Goal: Task Accomplishment & Management: Manage account settings

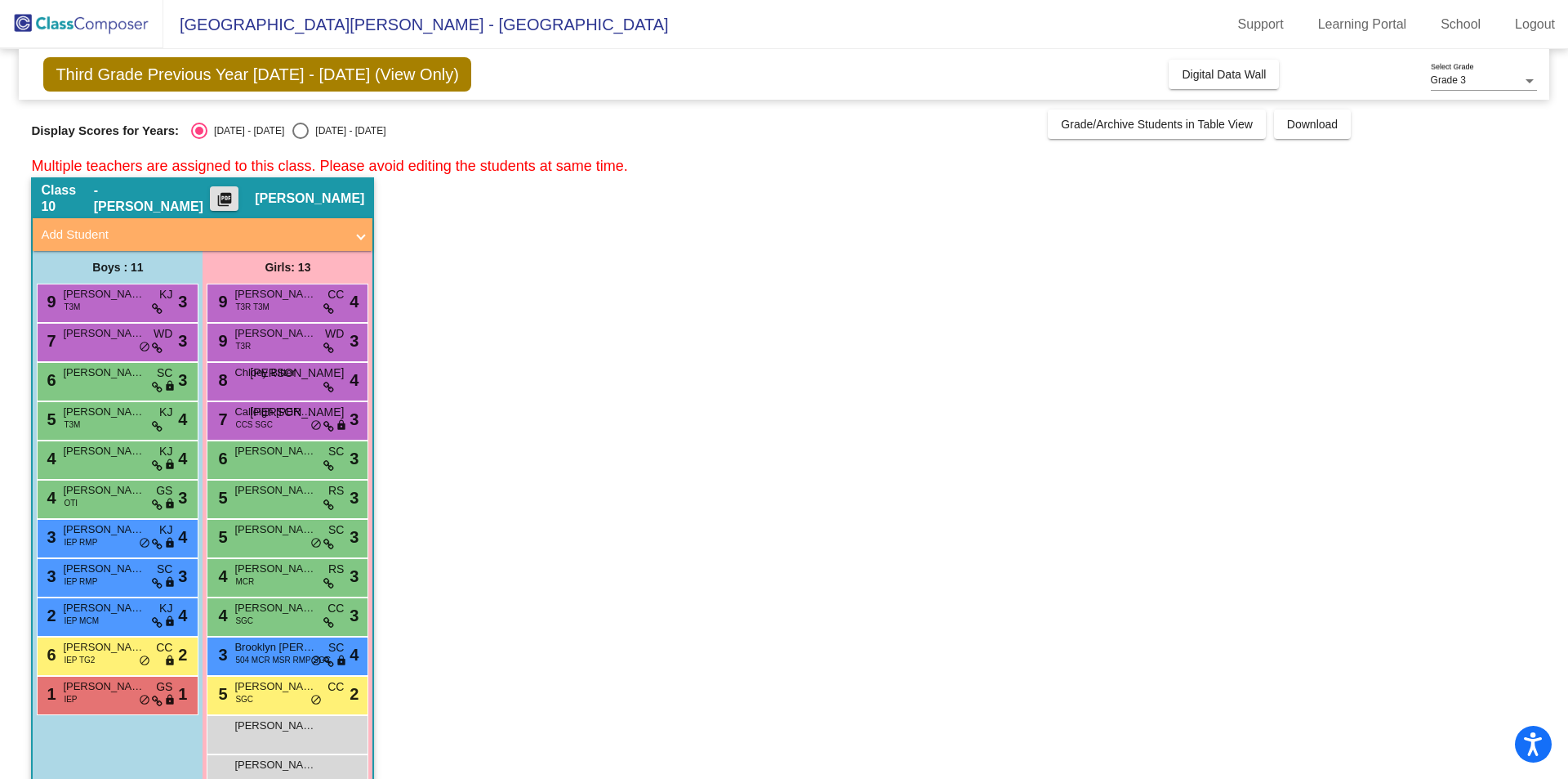
scroll to position [41, 0]
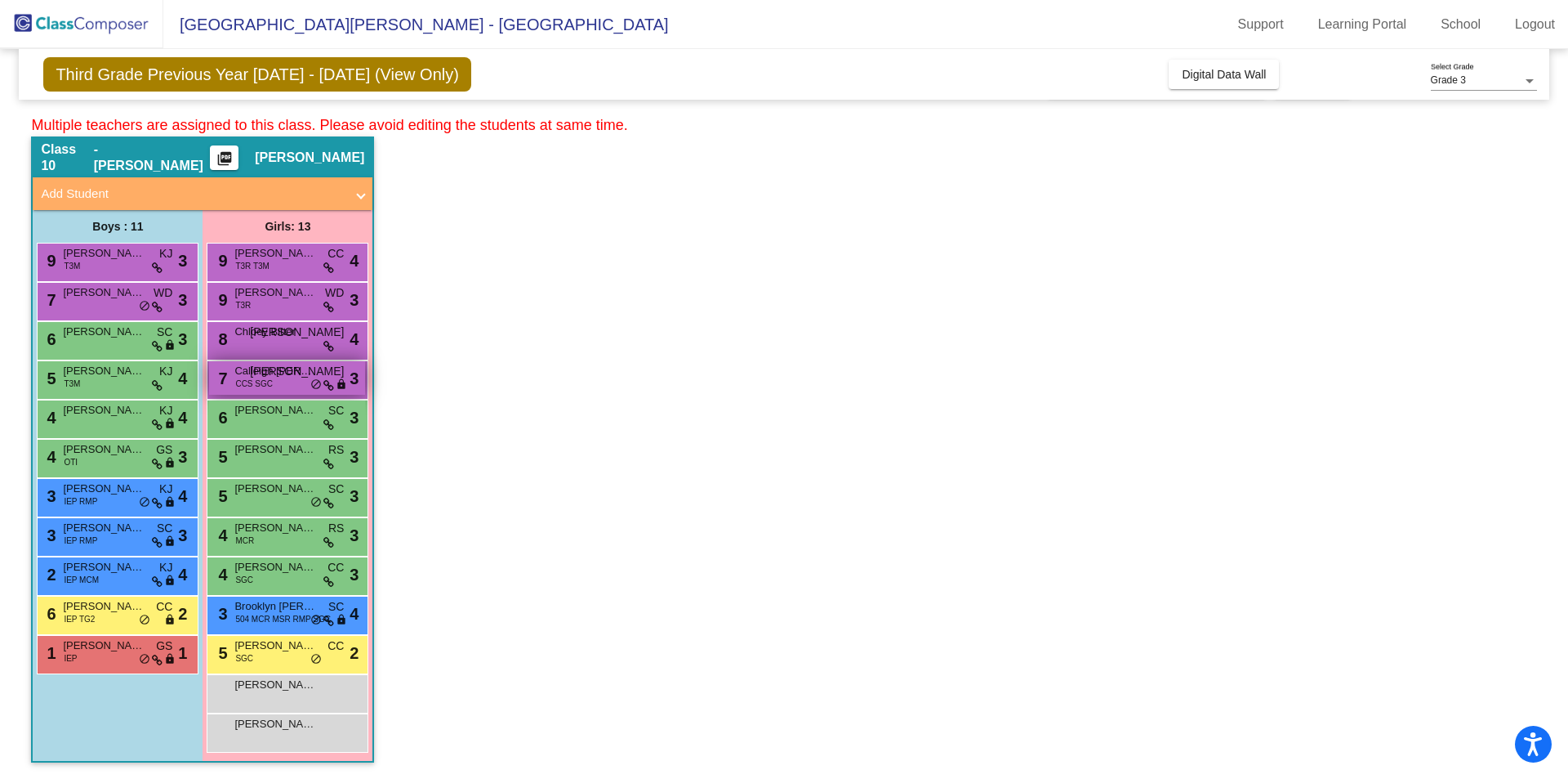
click at [265, 372] on span "Calleigh [PERSON_NAME]" at bounding box center [275, 371] width 82 height 17
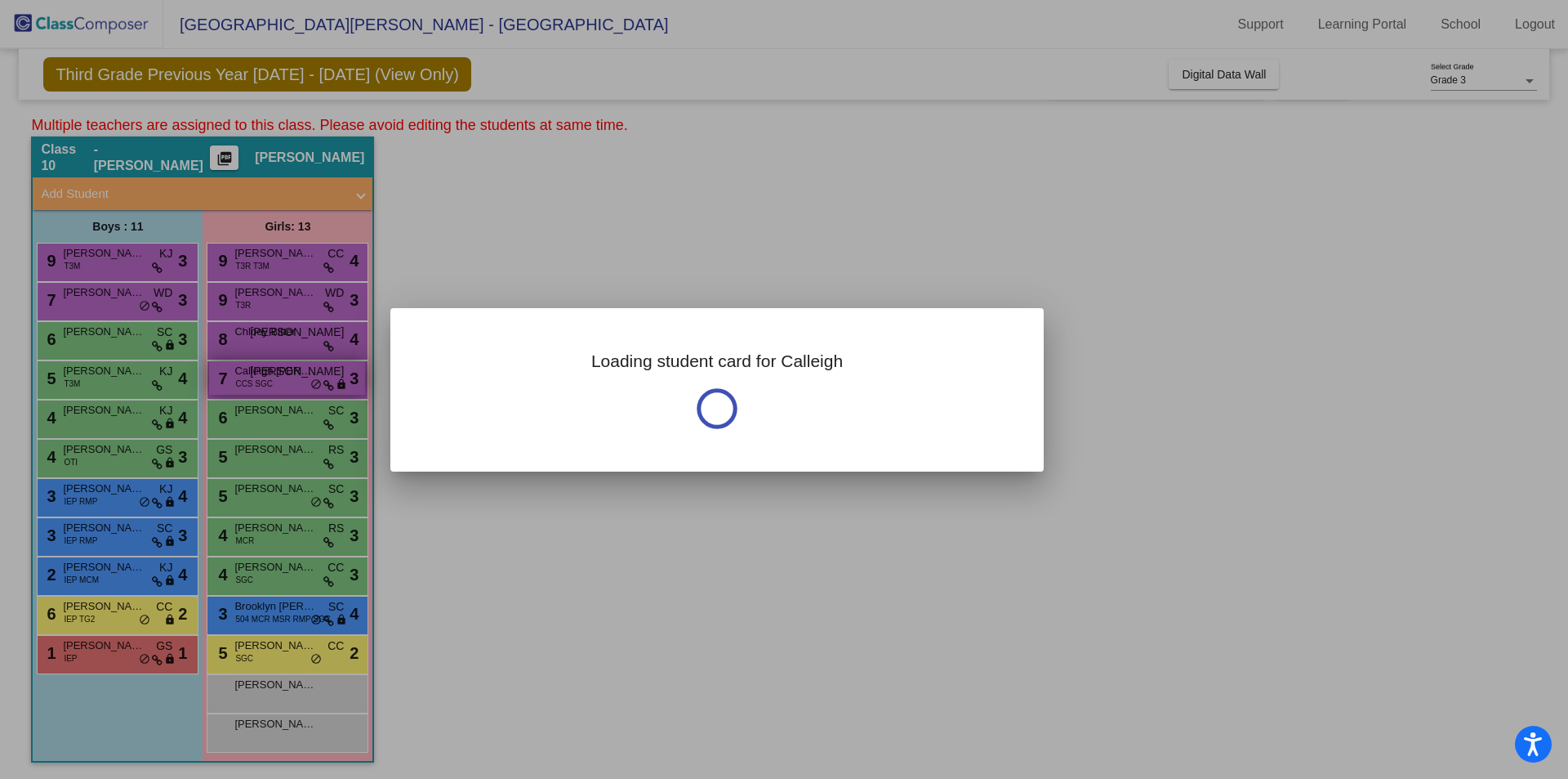
click at [265, 372] on div at bounding box center [784, 390] width 1568 height 779
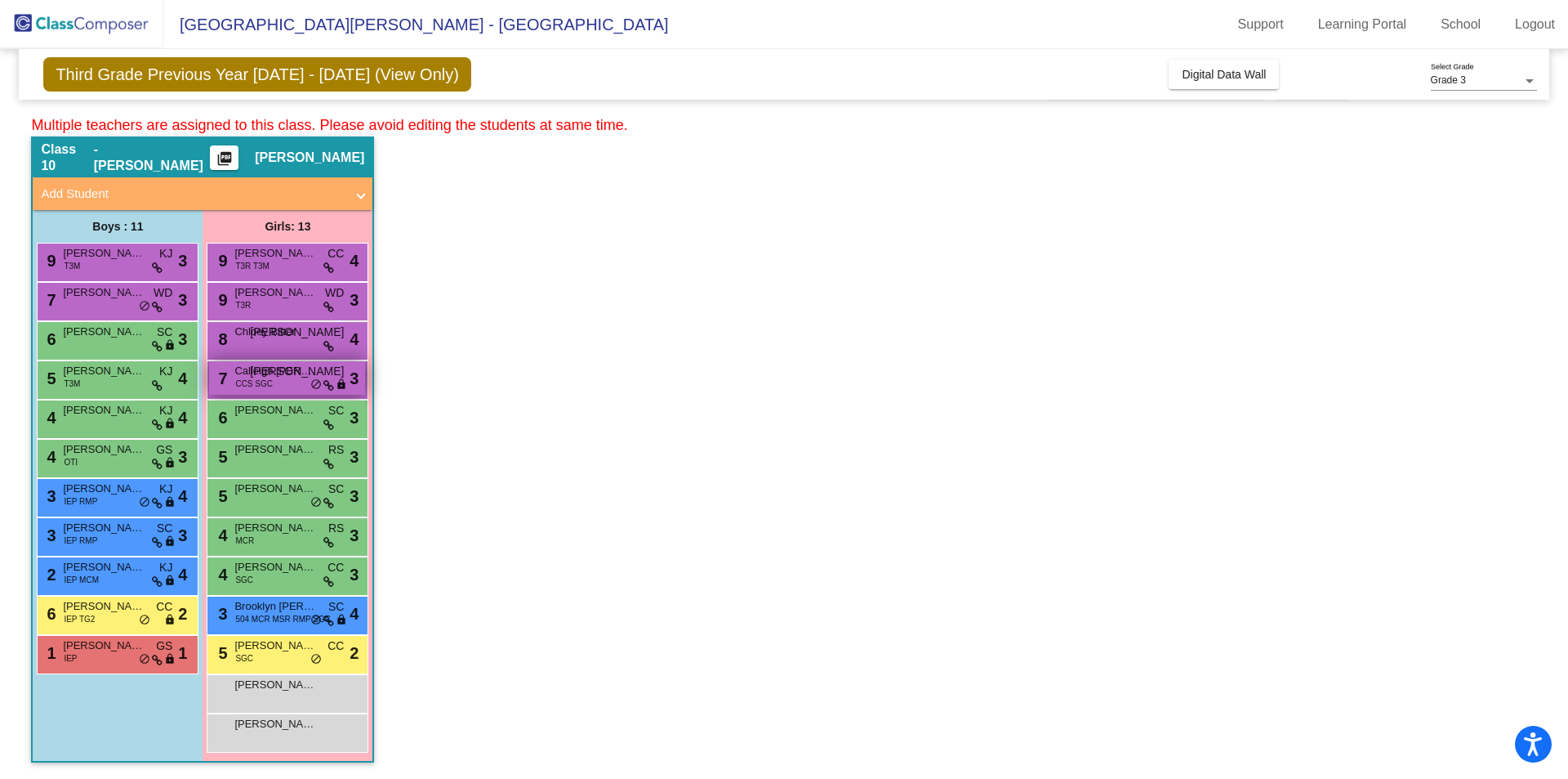
click at [270, 374] on span "Calleigh [PERSON_NAME]" at bounding box center [275, 371] width 82 height 17
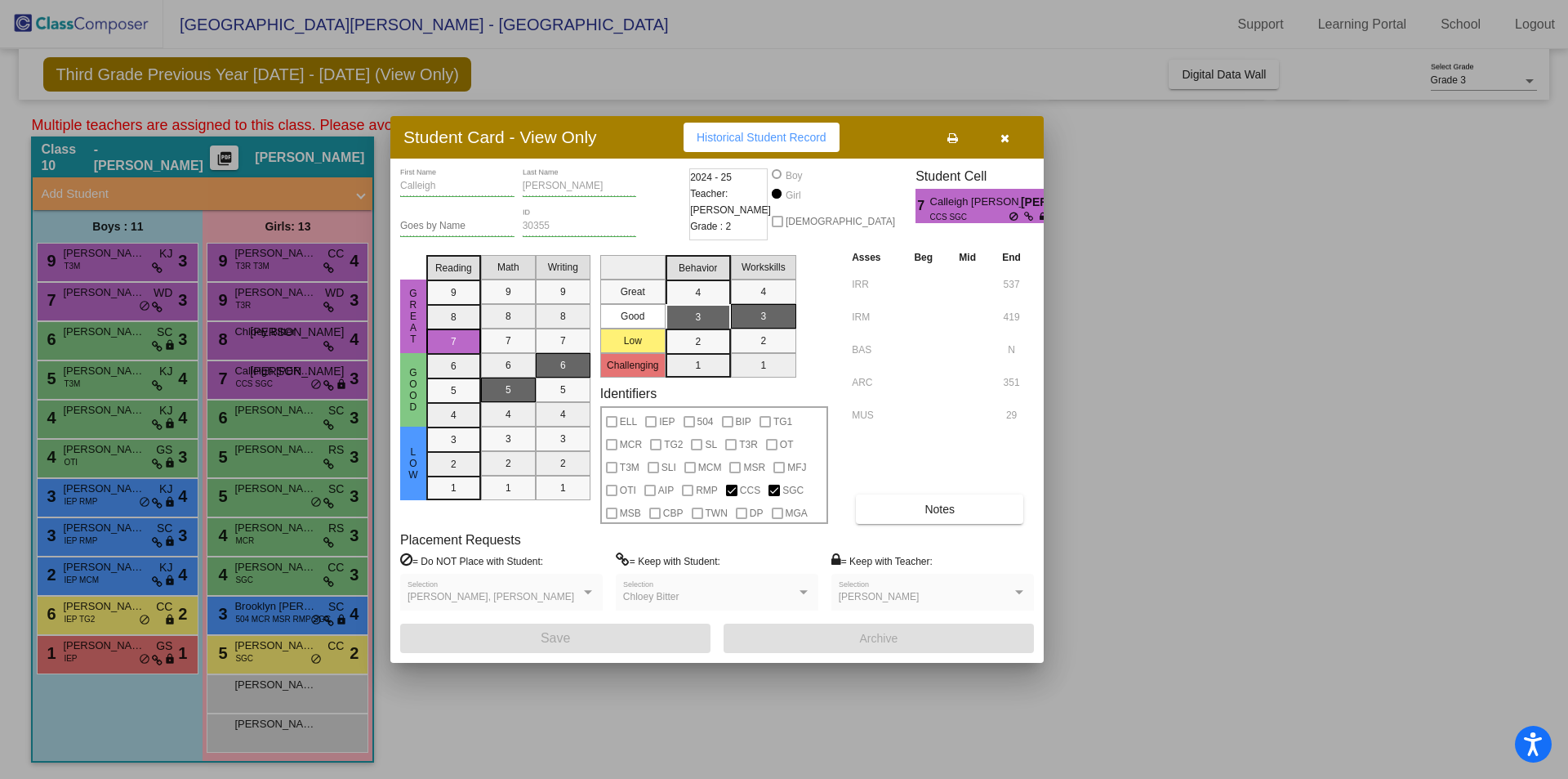
click at [1294, 269] on div at bounding box center [784, 390] width 1568 height 779
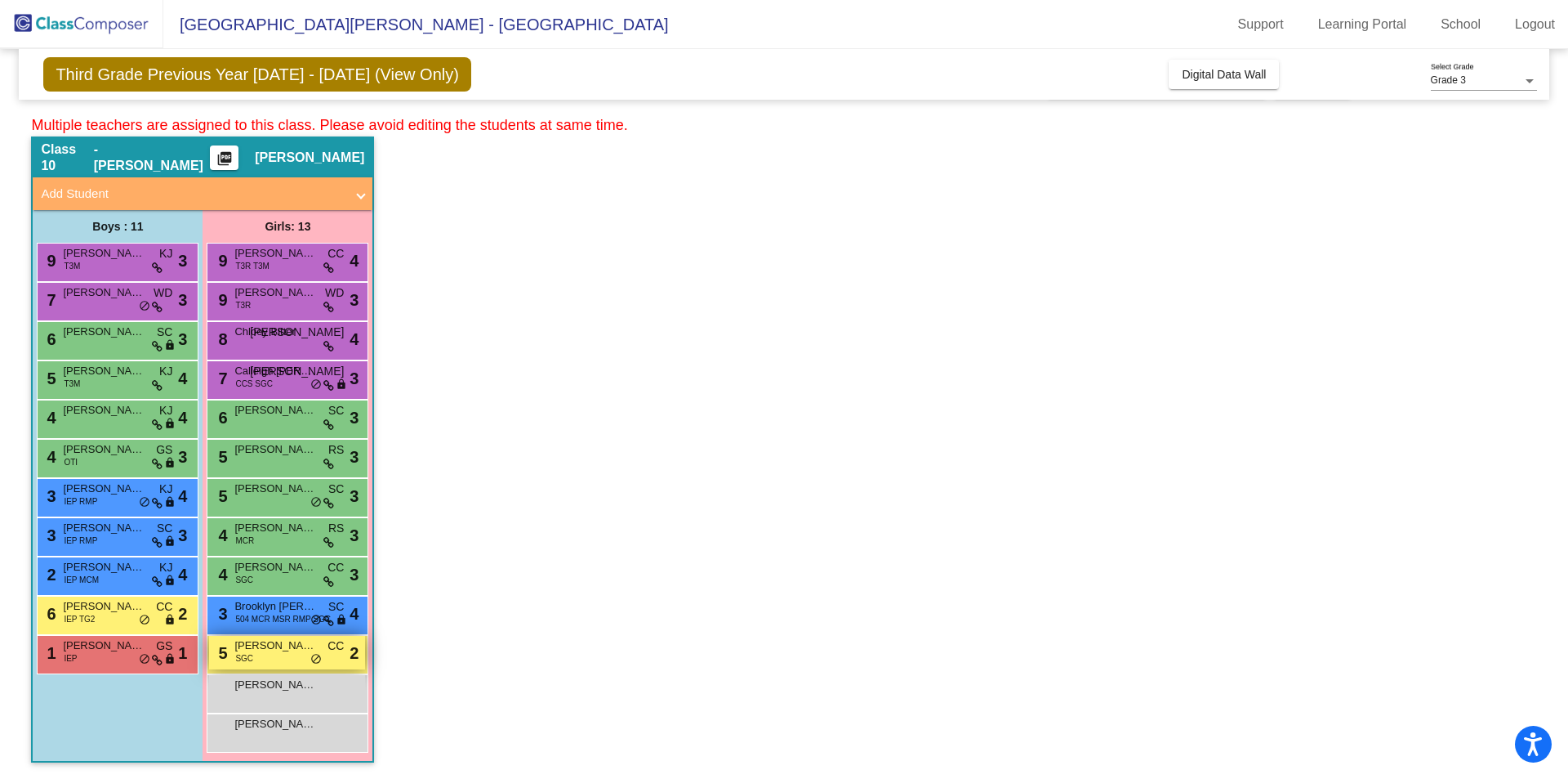
click at [279, 645] on span "[PERSON_NAME]" at bounding box center [275, 646] width 82 height 17
click at [271, 661] on div "5 [PERSON_NAME] SGC CC lock do_not_disturb_alt 2" at bounding box center [287, 652] width 156 height 34
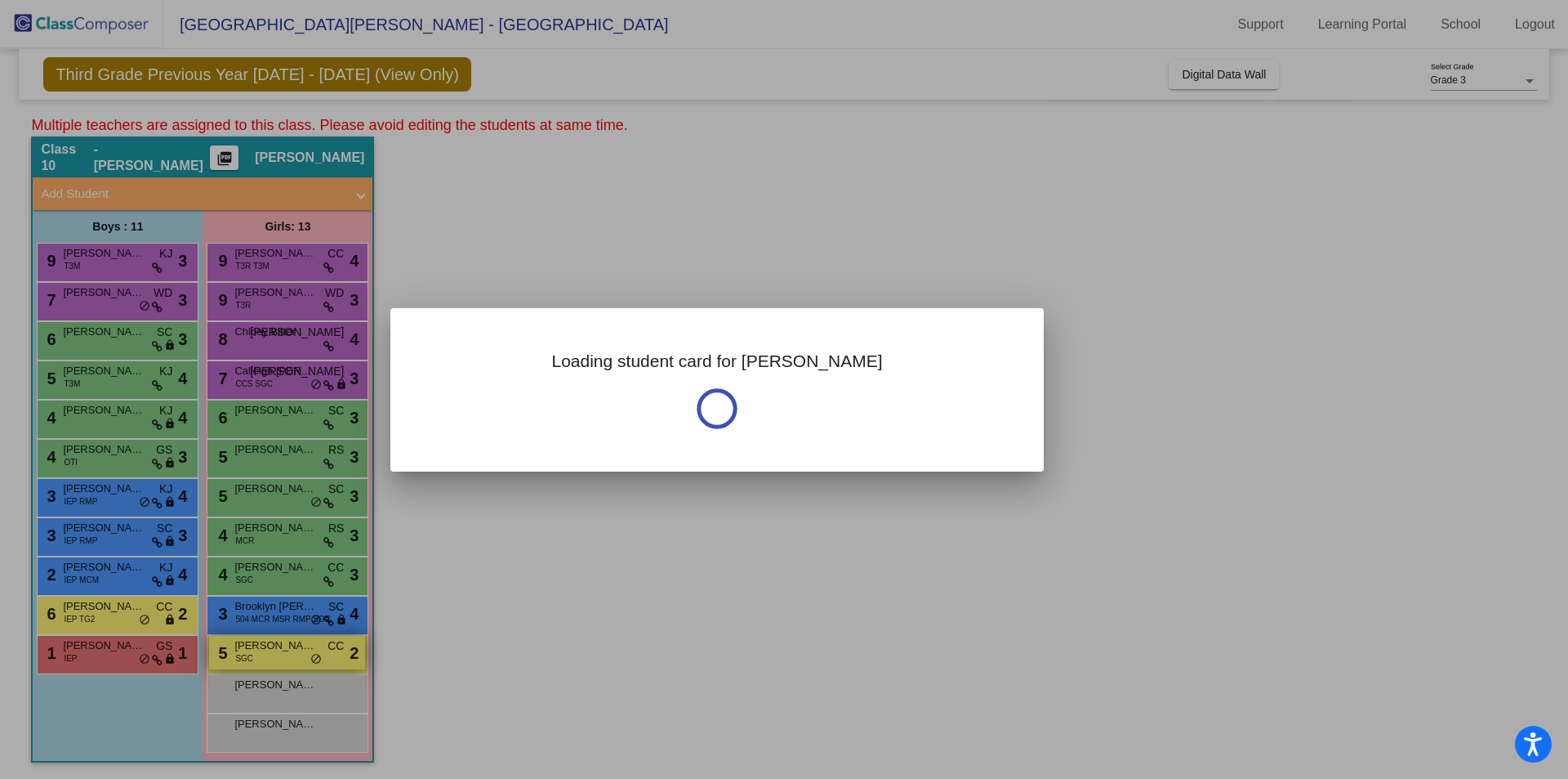
click at [271, 661] on div at bounding box center [784, 390] width 1568 height 779
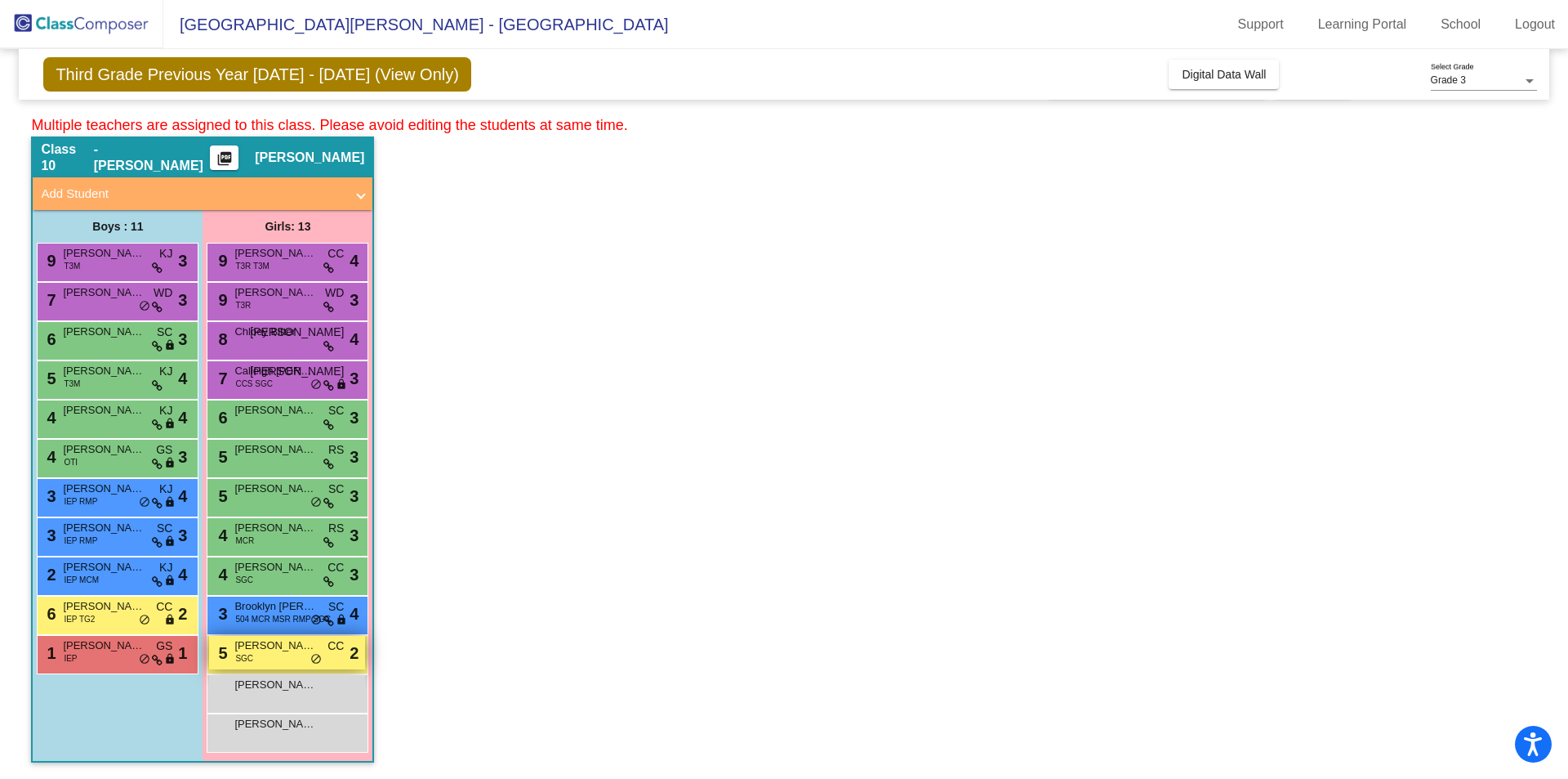
click at [226, 655] on span "5" at bounding box center [221, 653] width 13 height 18
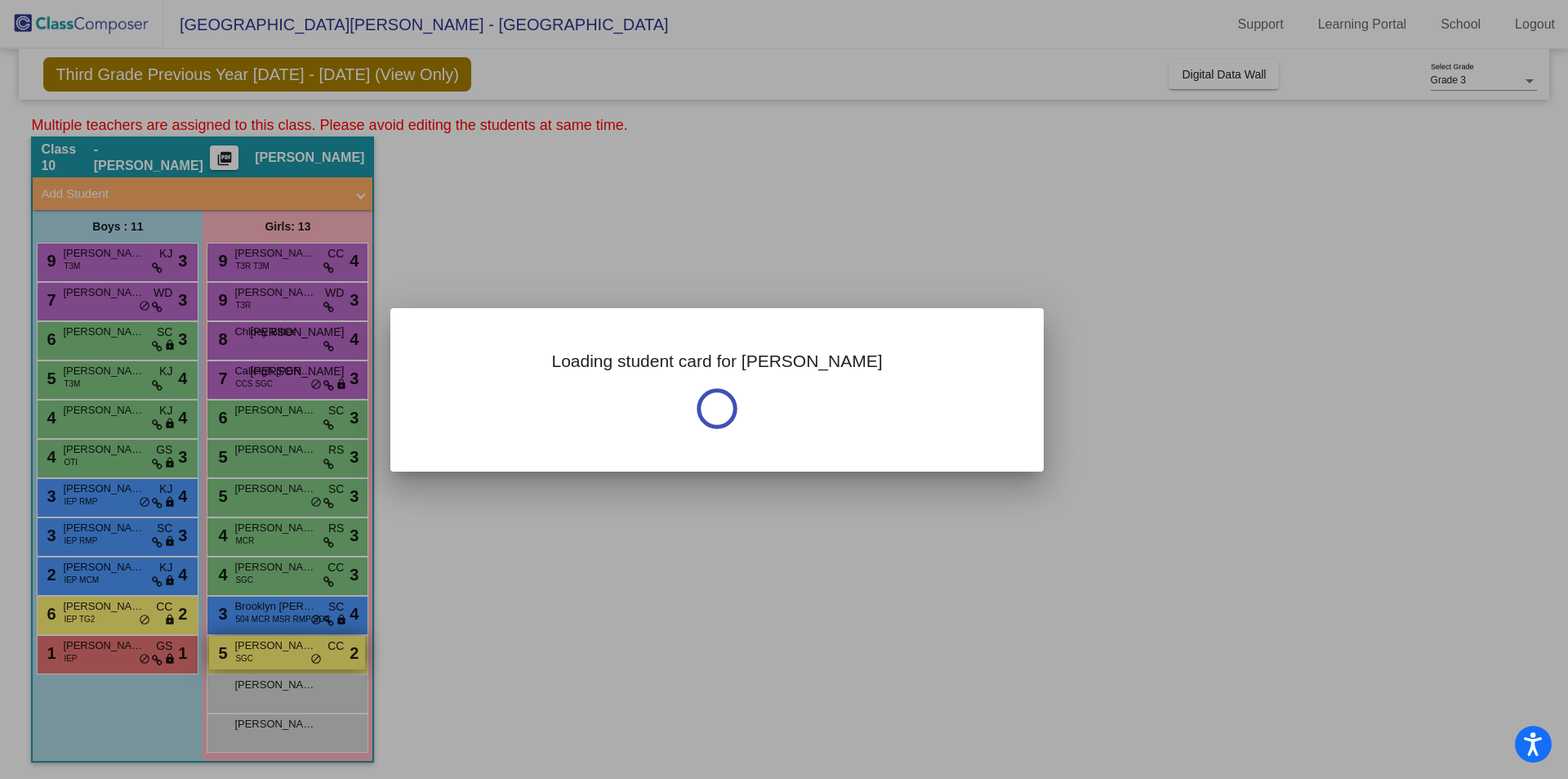
click at [226, 655] on div at bounding box center [784, 390] width 1568 height 779
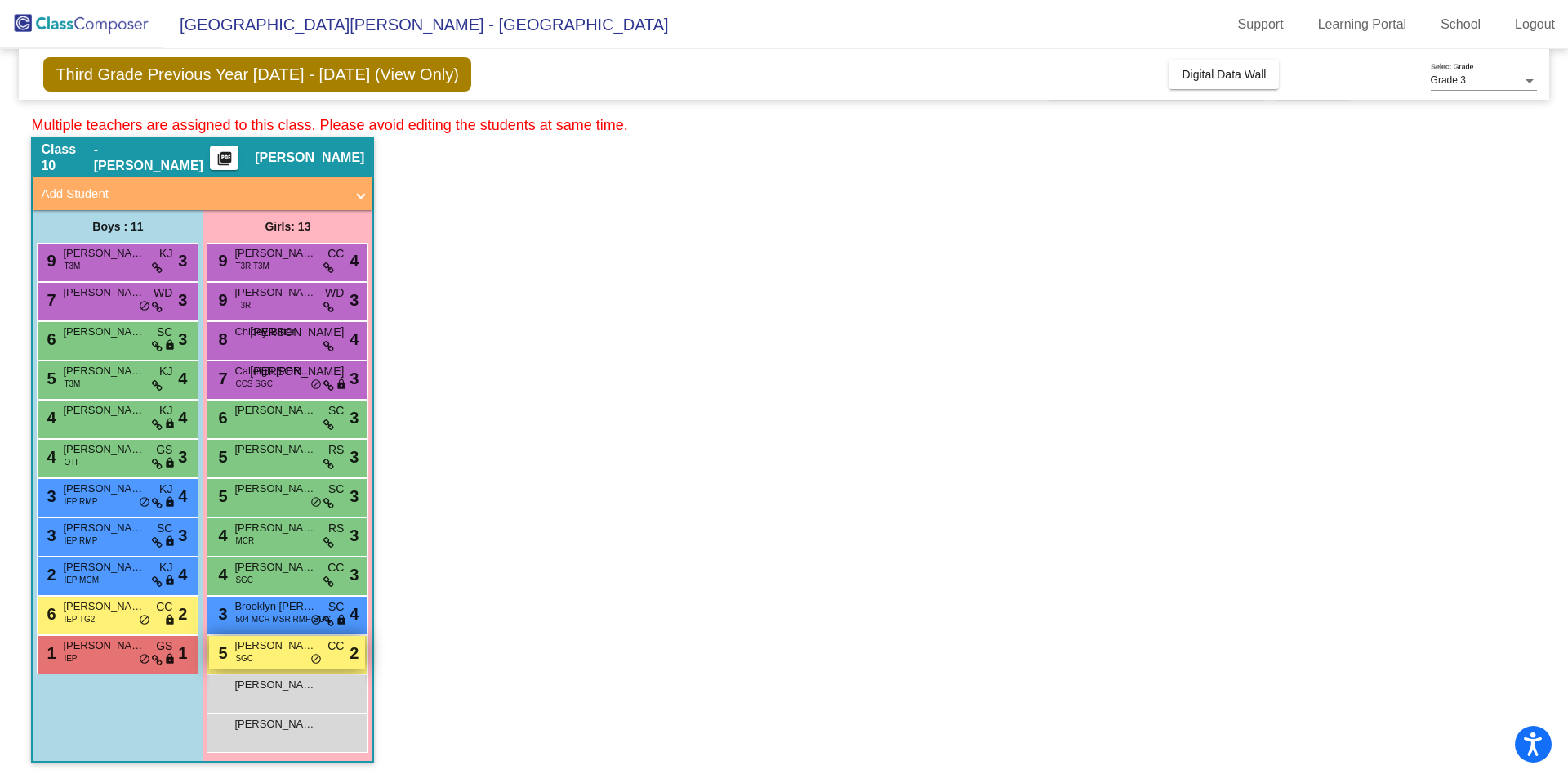
click at [326, 652] on div "5 [PERSON_NAME] SGC CC lock do_not_disturb_alt 2" at bounding box center [287, 652] width 156 height 34
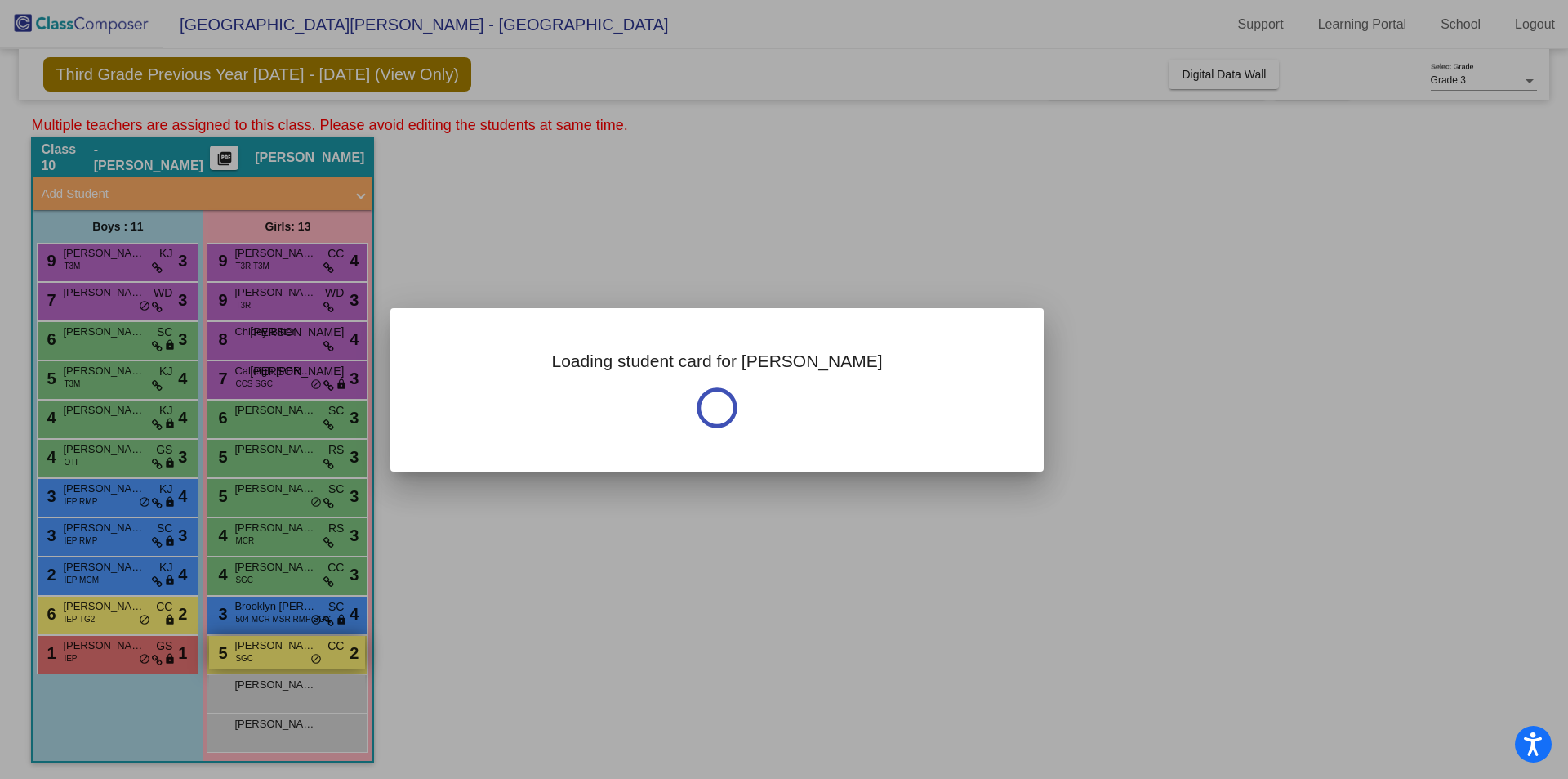
click at [326, 652] on div at bounding box center [784, 390] width 1568 height 779
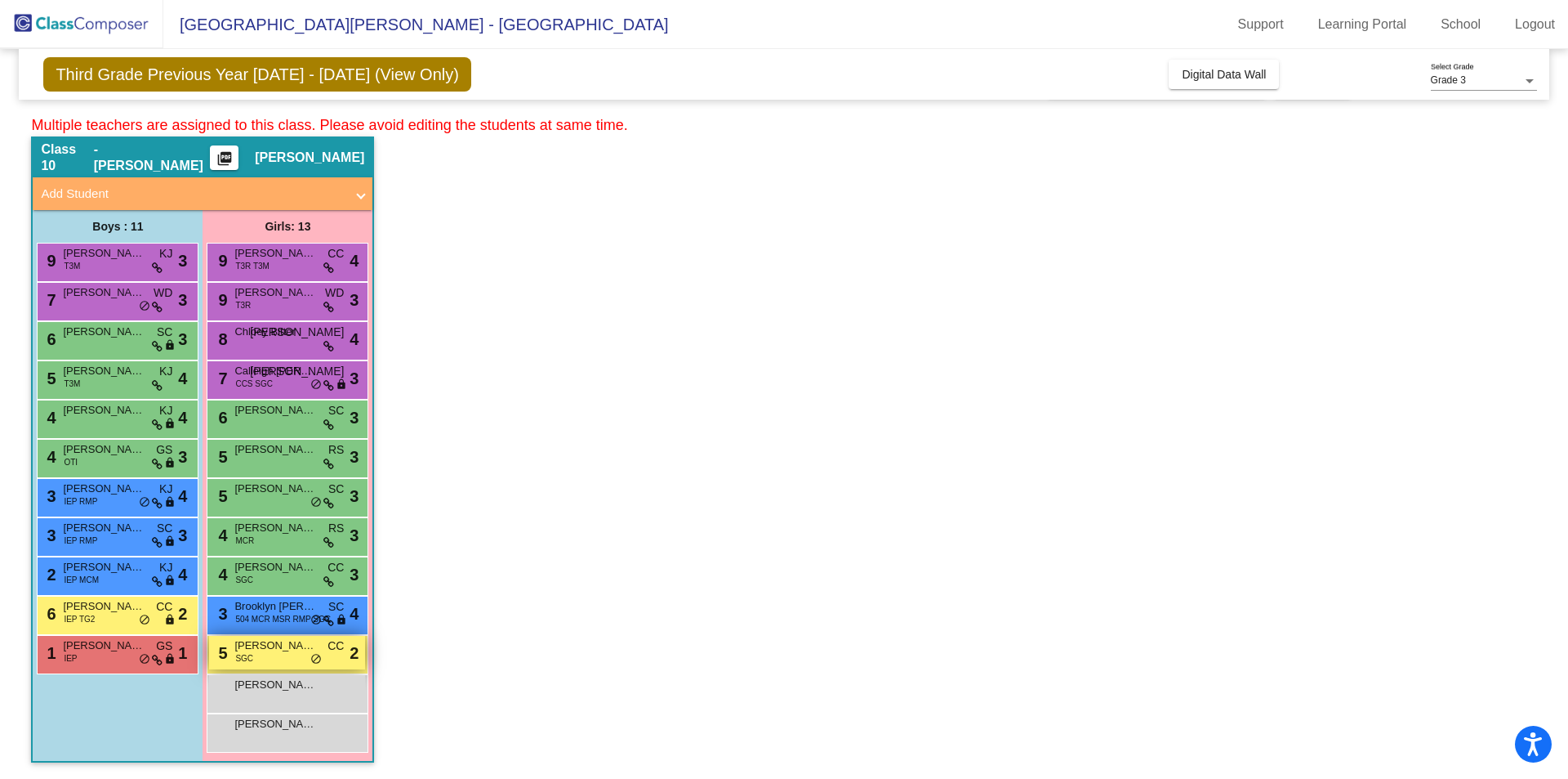
click at [318, 659] on span "do_not_disturb_alt" at bounding box center [317, 660] width 12 height 13
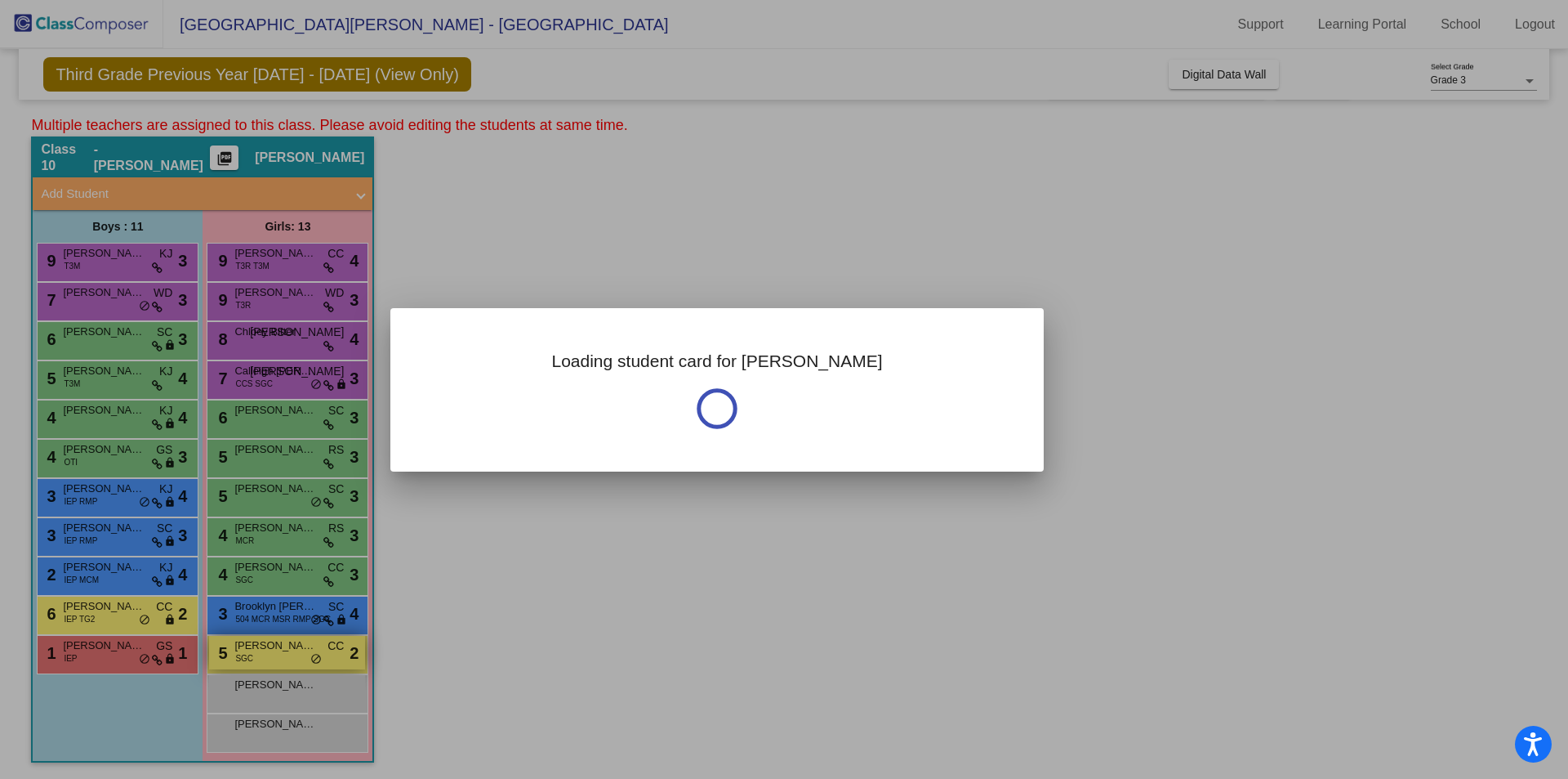
click at [318, 659] on div at bounding box center [784, 390] width 1568 height 779
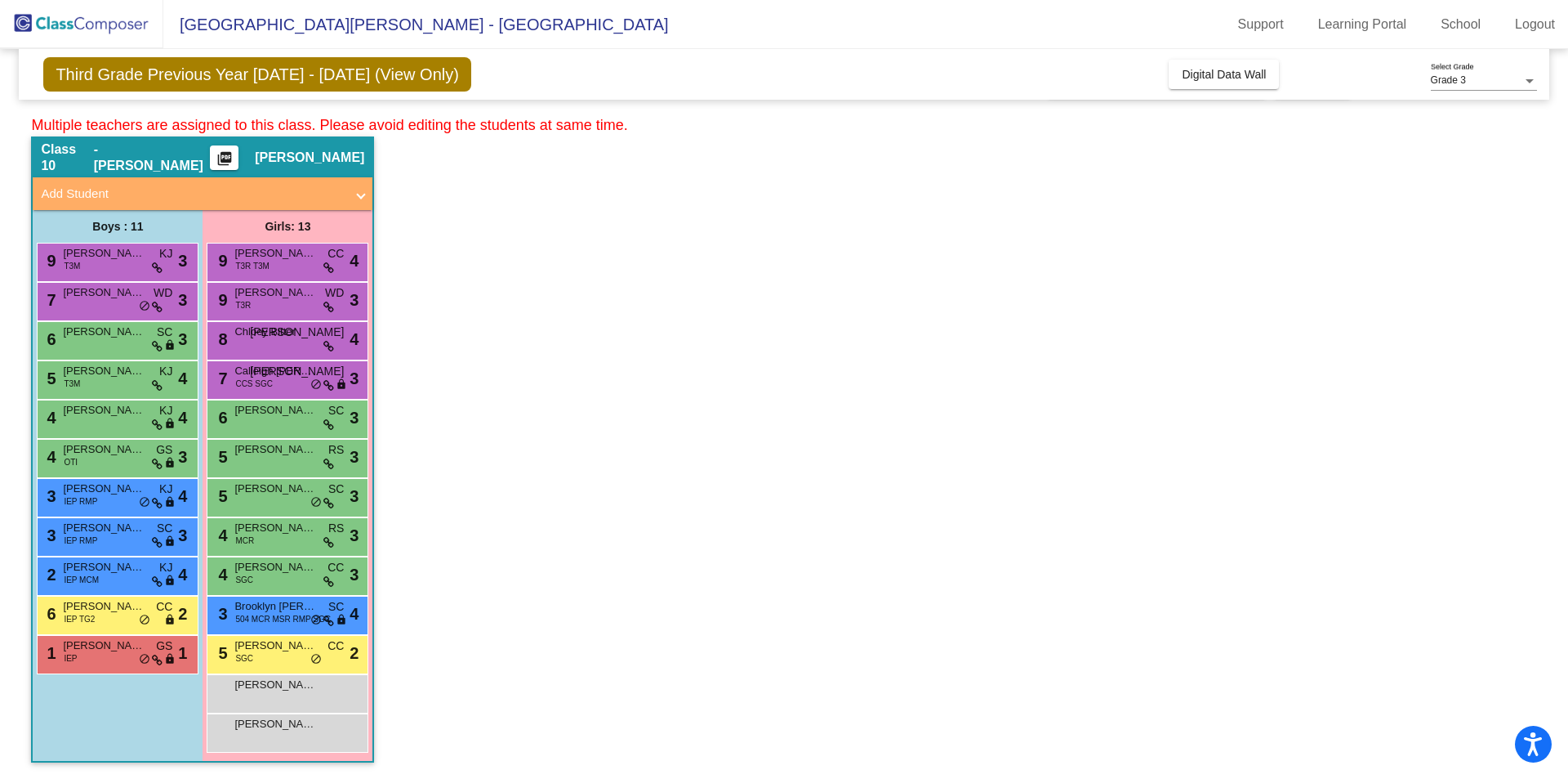
click at [235, 155] on mat-icon "picture_as_pdf" at bounding box center [225, 162] width 20 height 23
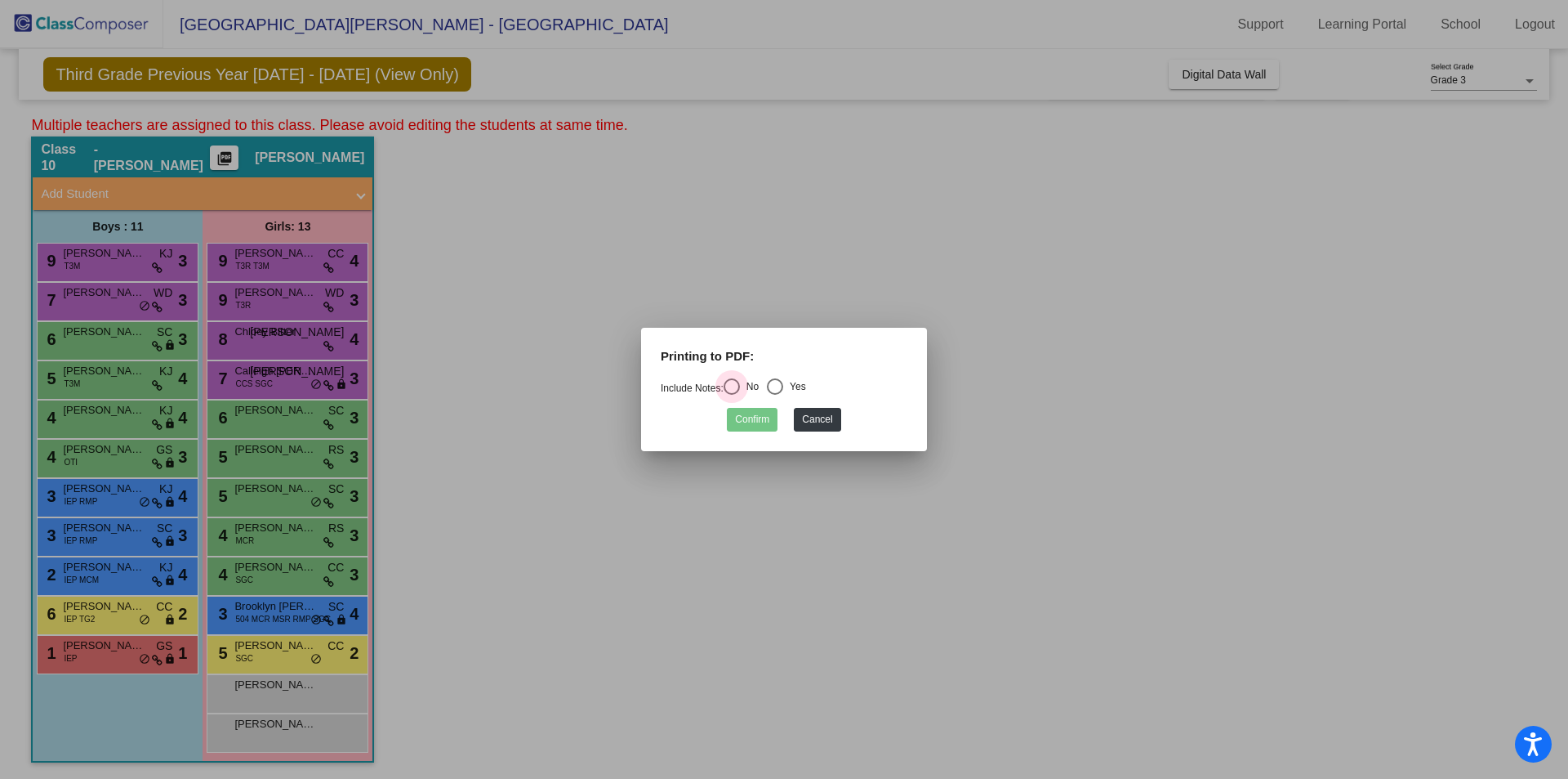
click at [733, 384] on div "Select an option" at bounding box center [732, 387] width 17 height 17
click at [732, 394] on input "No" at bounding box center [731, 394] width 1 height 1
radio input "true"
click at [736, 422] on button "Confirm" at bounding box center [751, 419] width 50 height 24
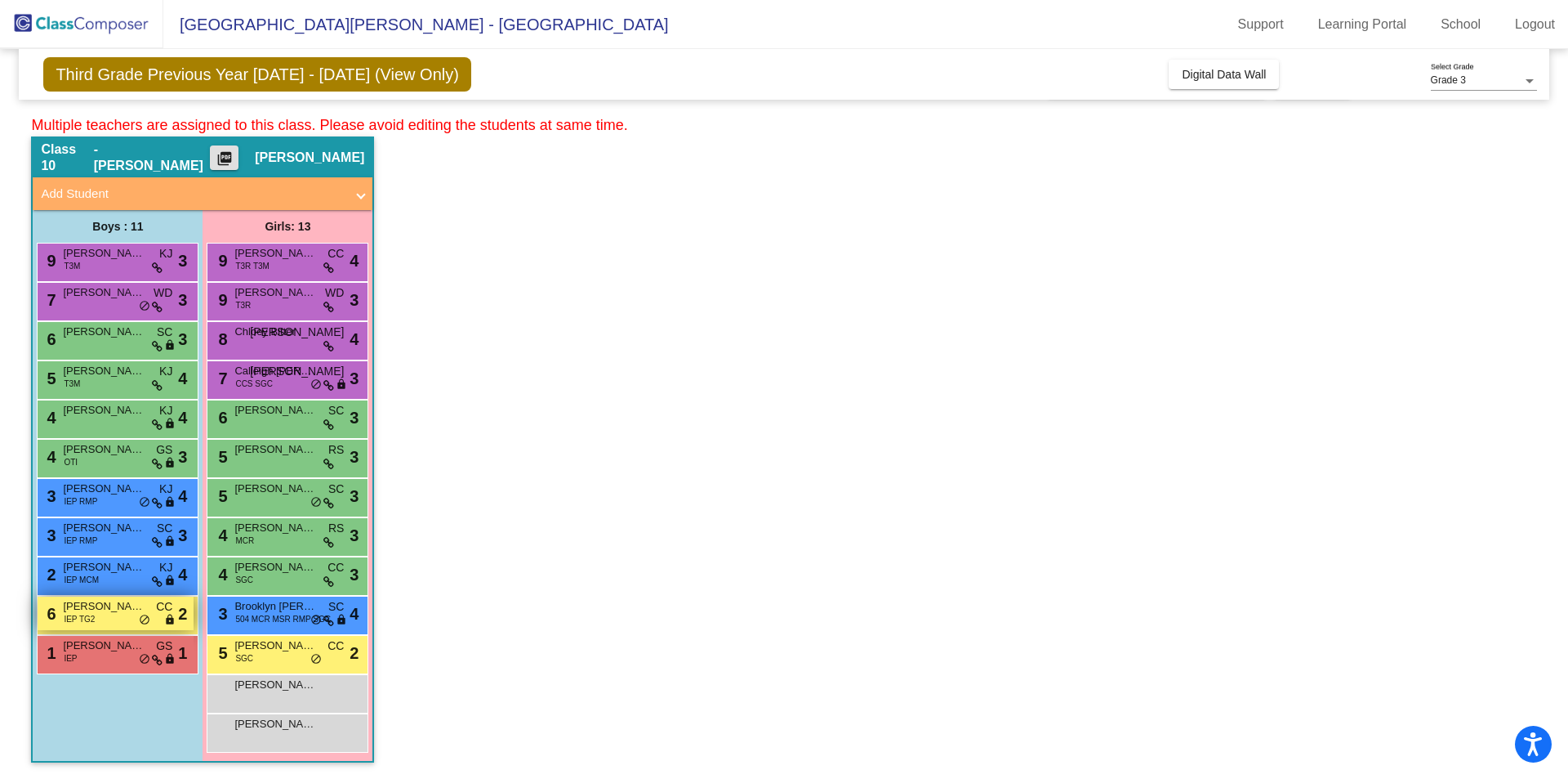
click at [95, 621] on span "IEP TG2" at bounding box center [79, 619] width 31 height 12
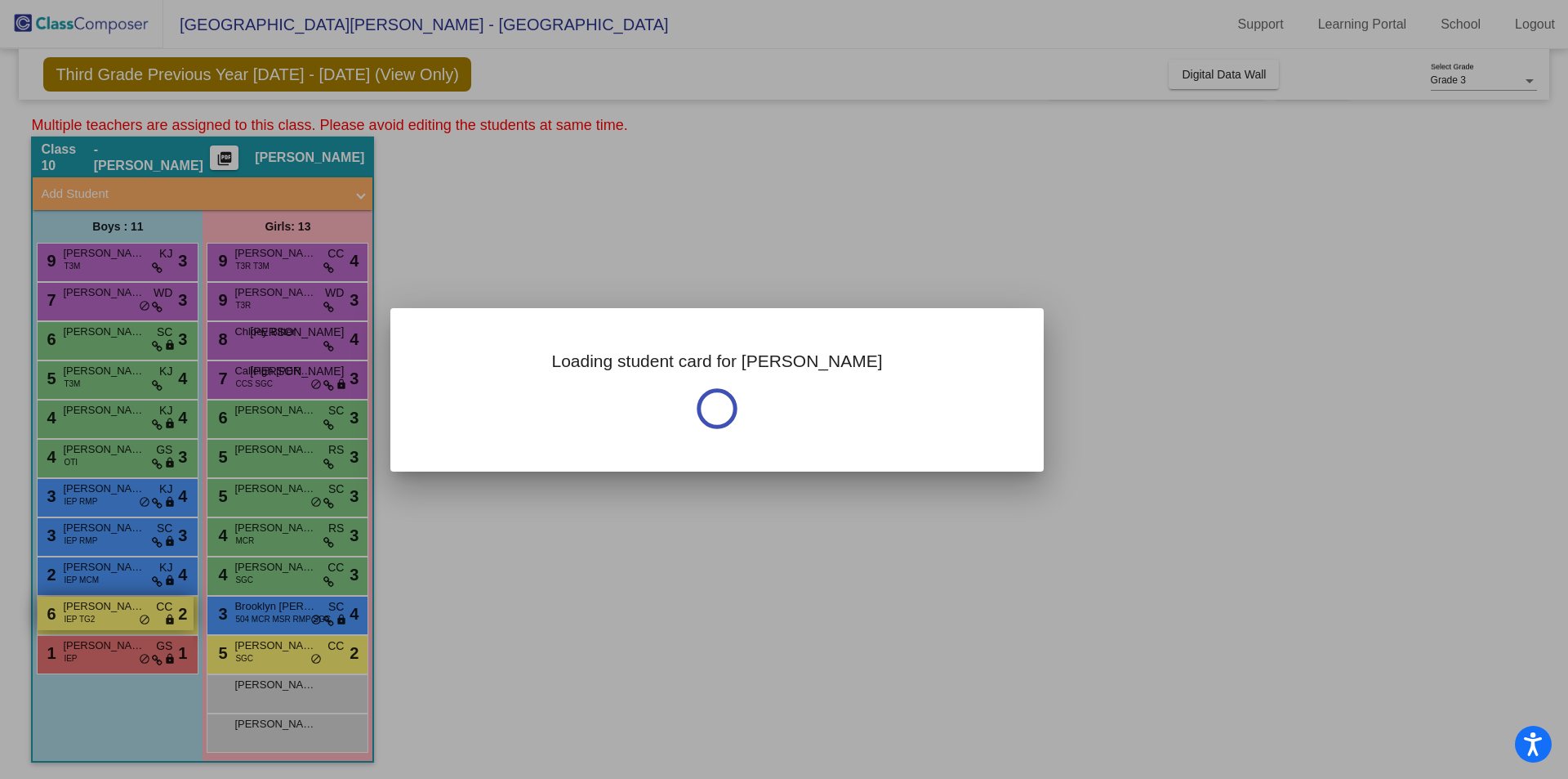
click at [95, 621] on div at bounding box center [784, 390] width 1568 height 779
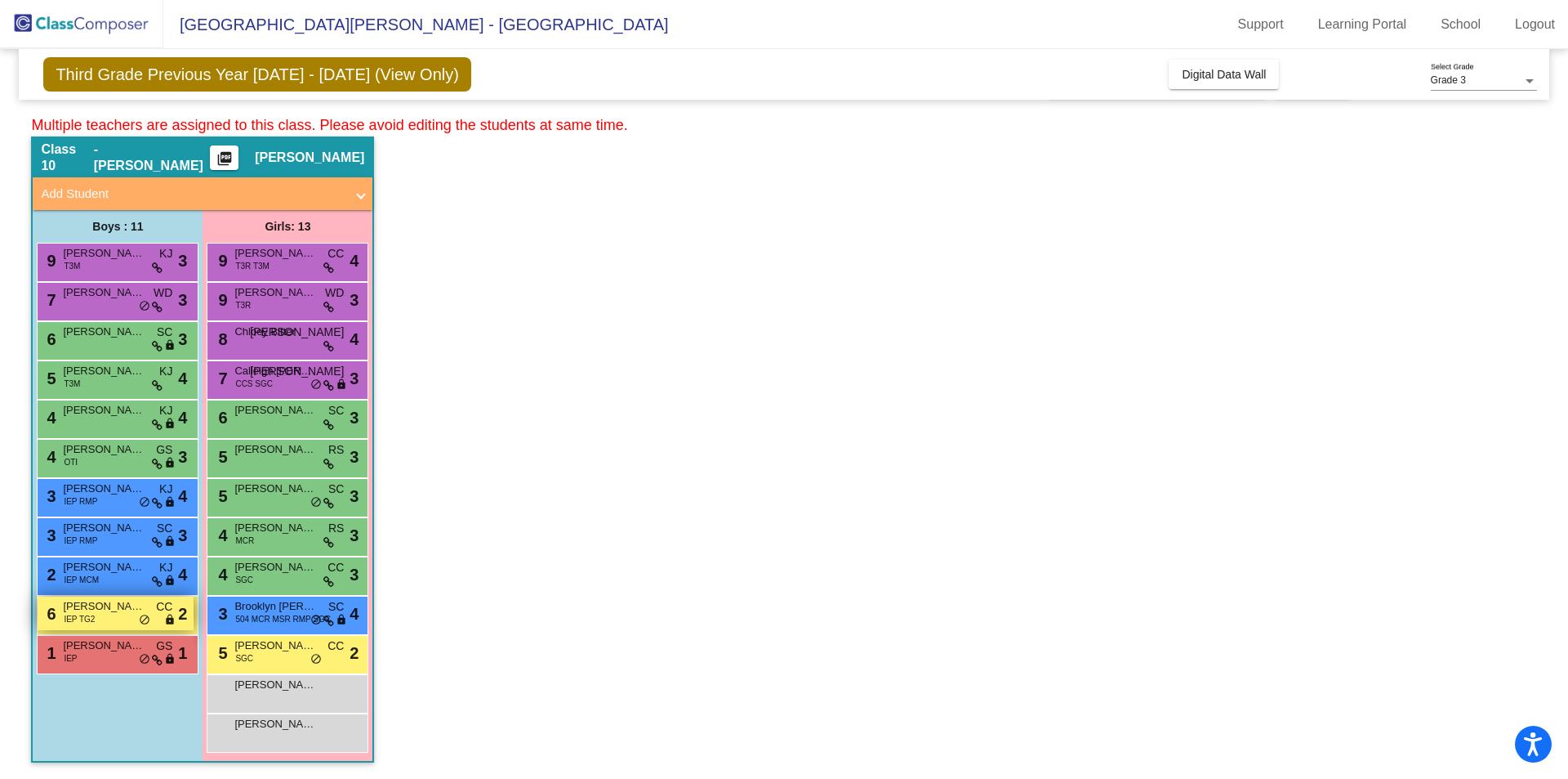
click at [81, 614] on span "IEP TG2" at bounding box center [79, 619] width 31 height 12
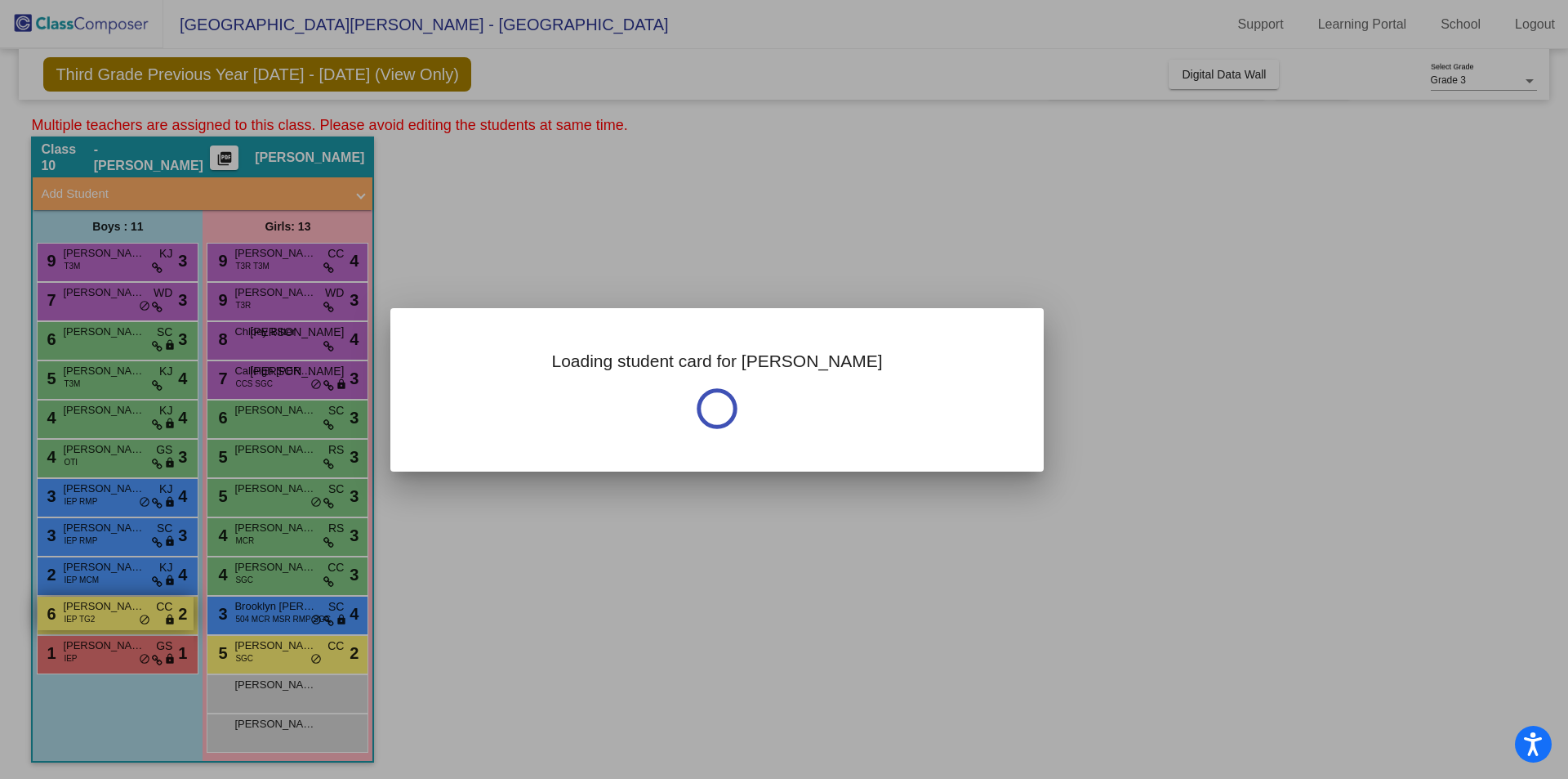
click at [81, 614] on div at bounding box center [784, 390] width 1568 height 779
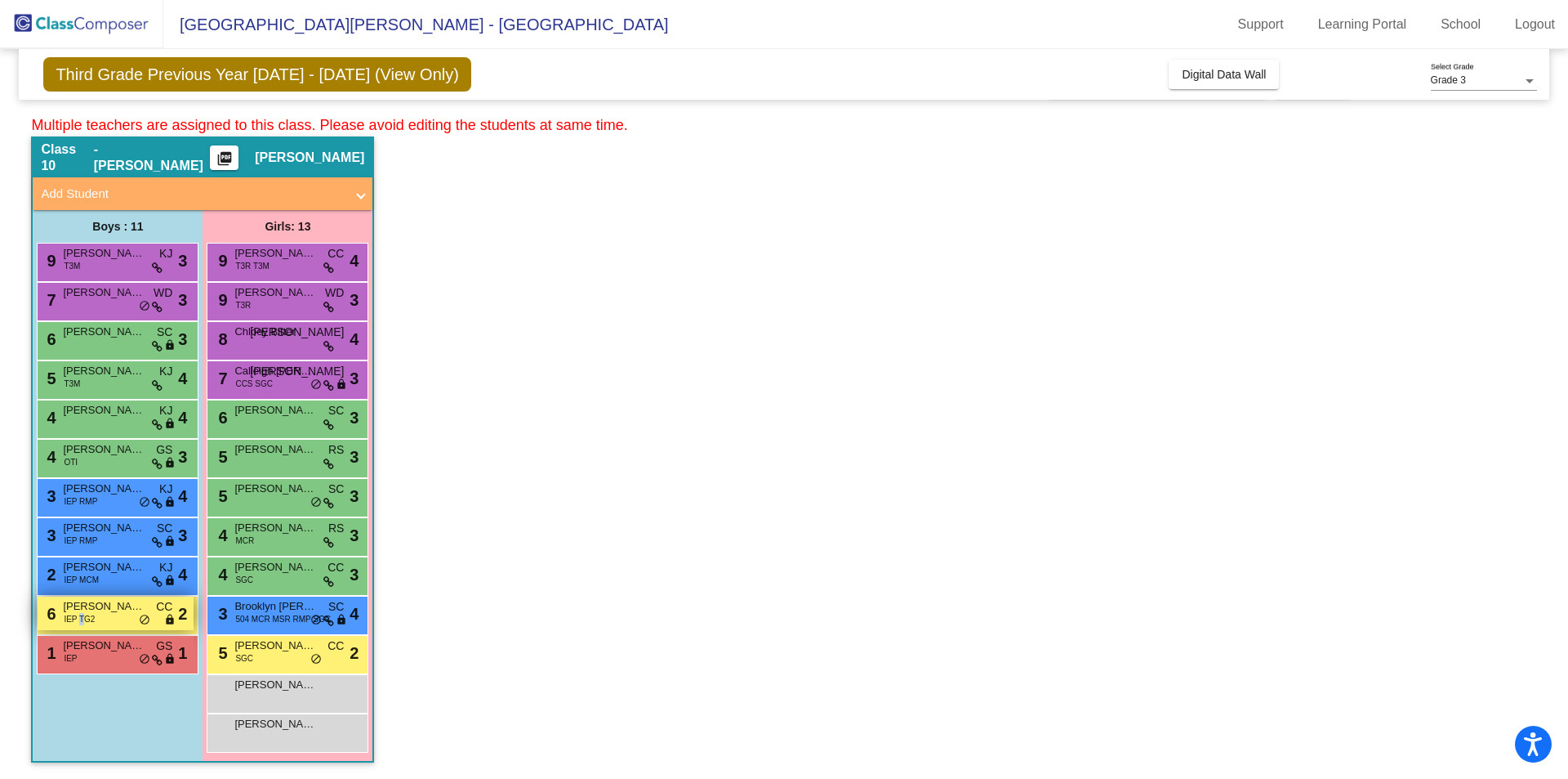
click at [82, 614] on span "IEP TG2" at bounding box center [79, 619] width 31 height 12
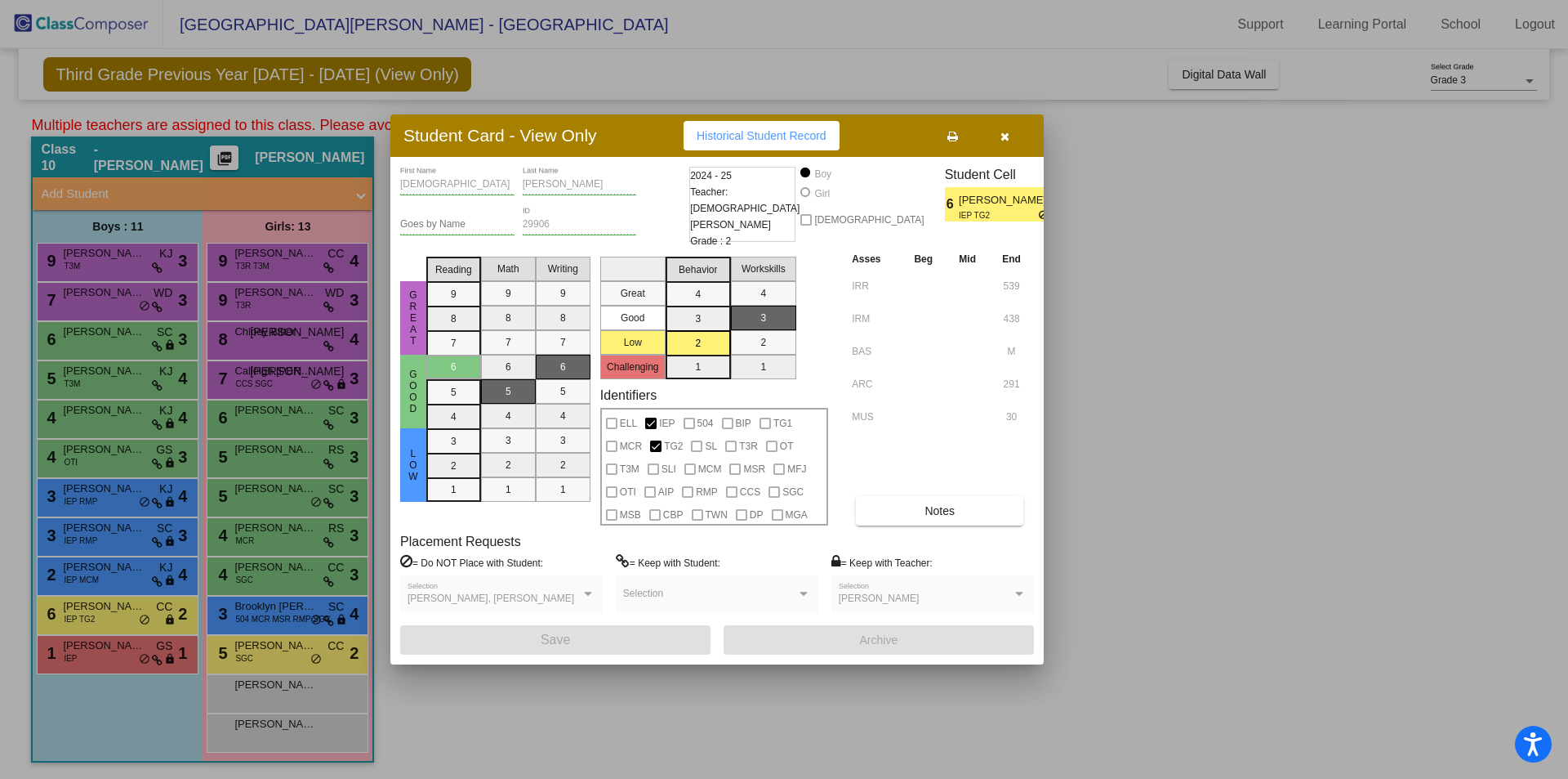
click at [98, 734] on div at bounding box center [784, 390] width 1568 height 779
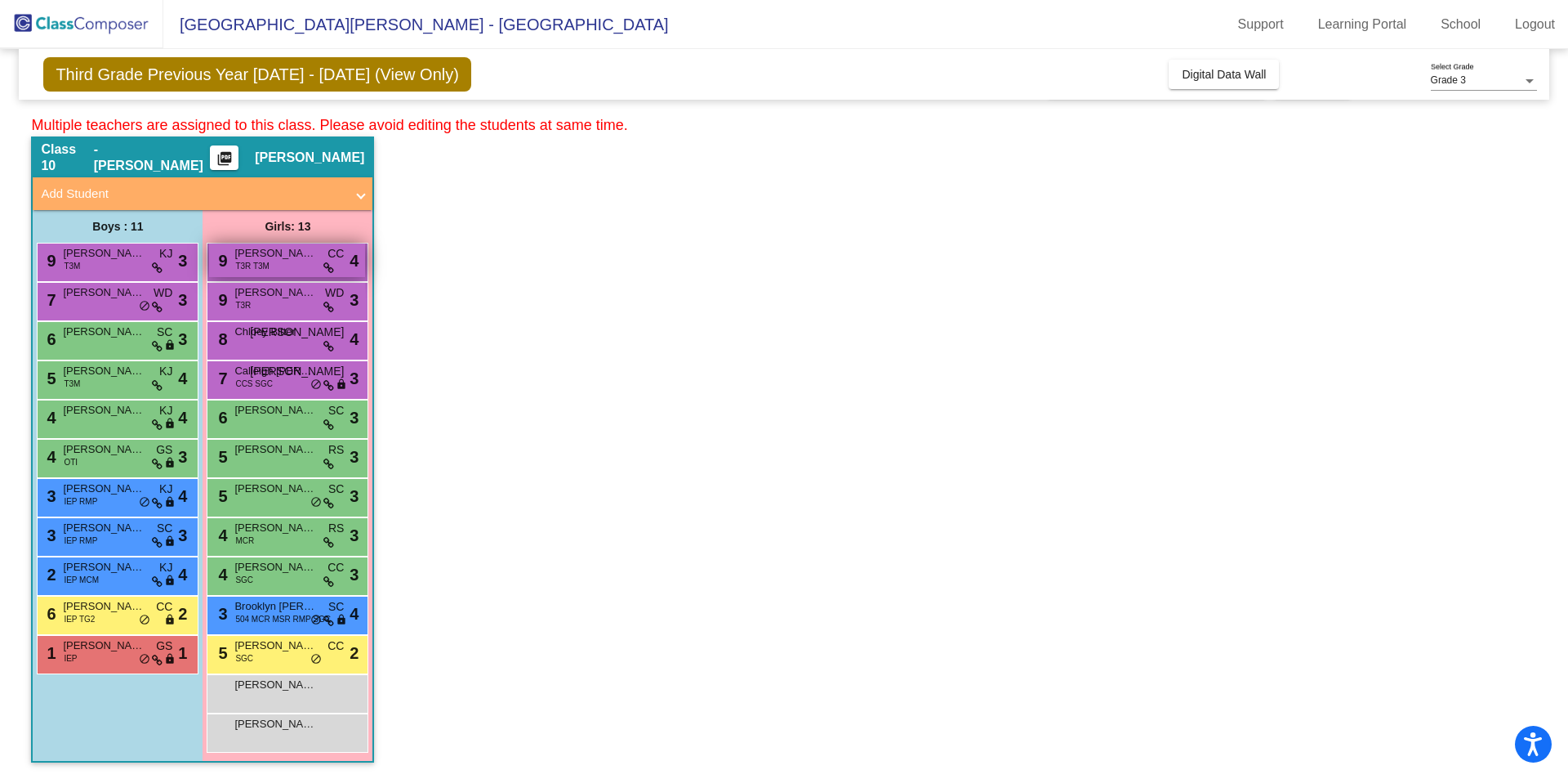
click at [247, 259] on span "[PERSON_NAME]" at bounding box center [275, 253] width 82 height 17
